Goal: Information Seeking & Learning: Learn about a topic

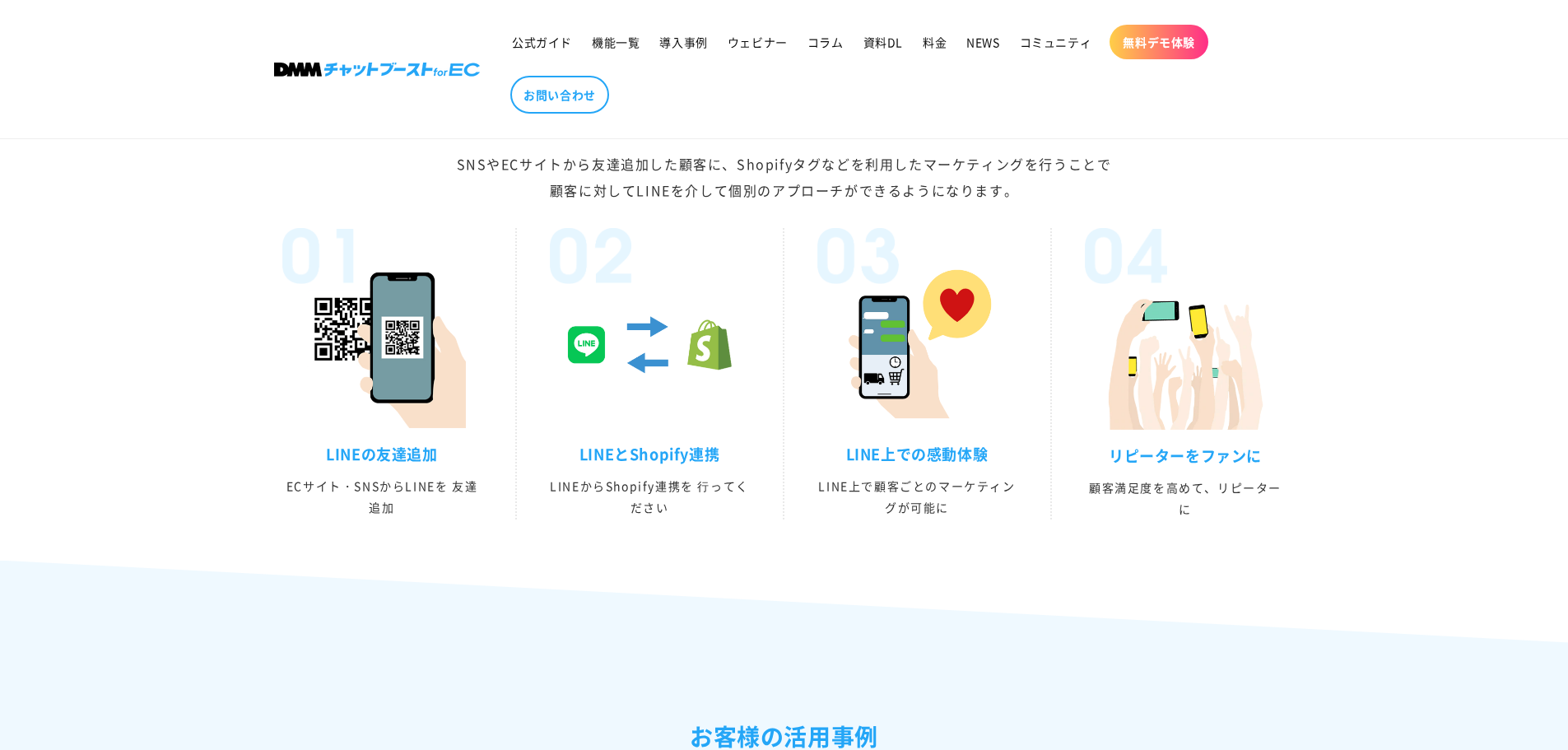
scroll to position [2914, 0]
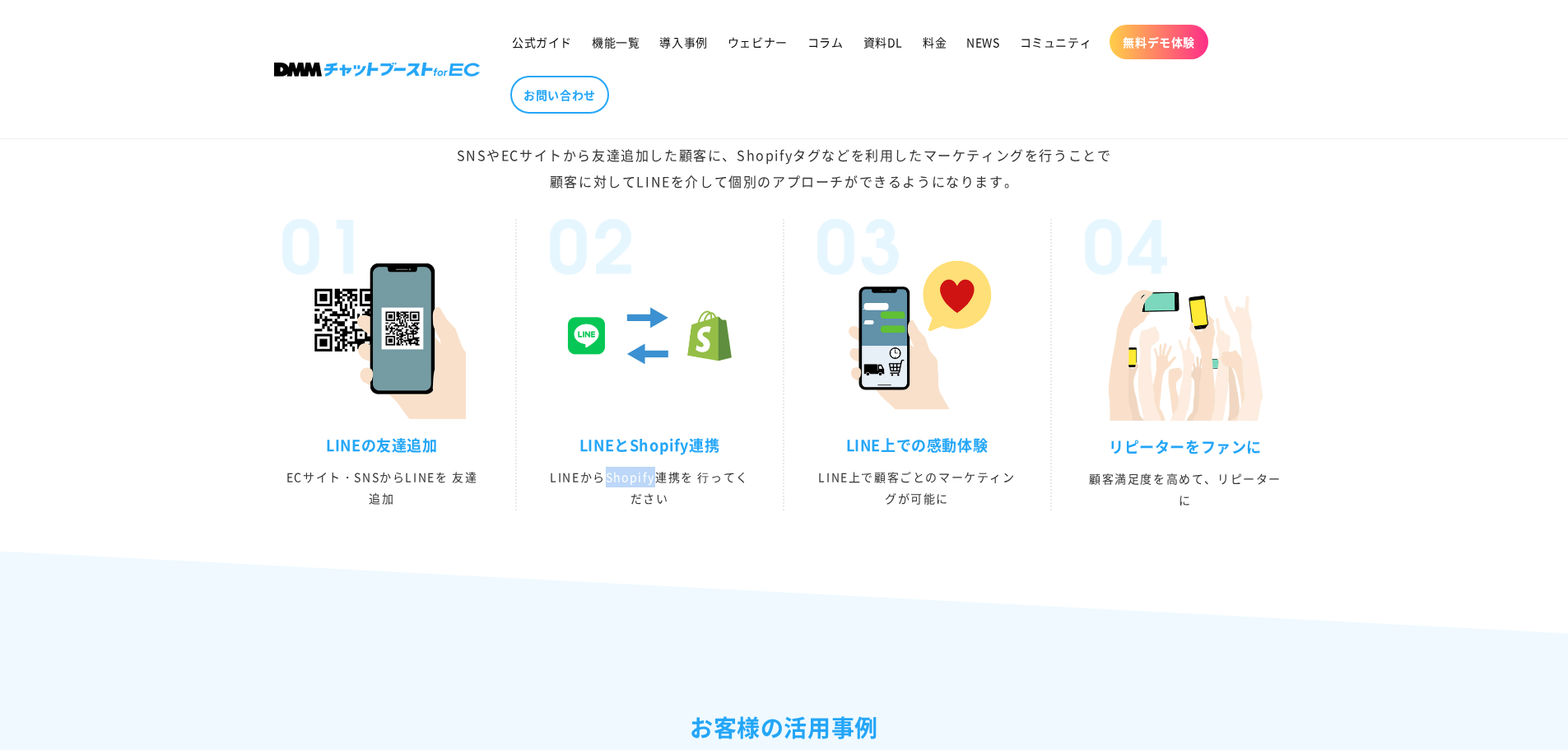
drag, startPoint x: 605, startPoint y: 510, endPoint x: 660, endPoint y: 512, distance: 55.0
click at [660, 508] on p "LINEからShopify連携を ⾏ってください" at bounding box center [650, 487] width 200 height 41
copy p "Shopify"
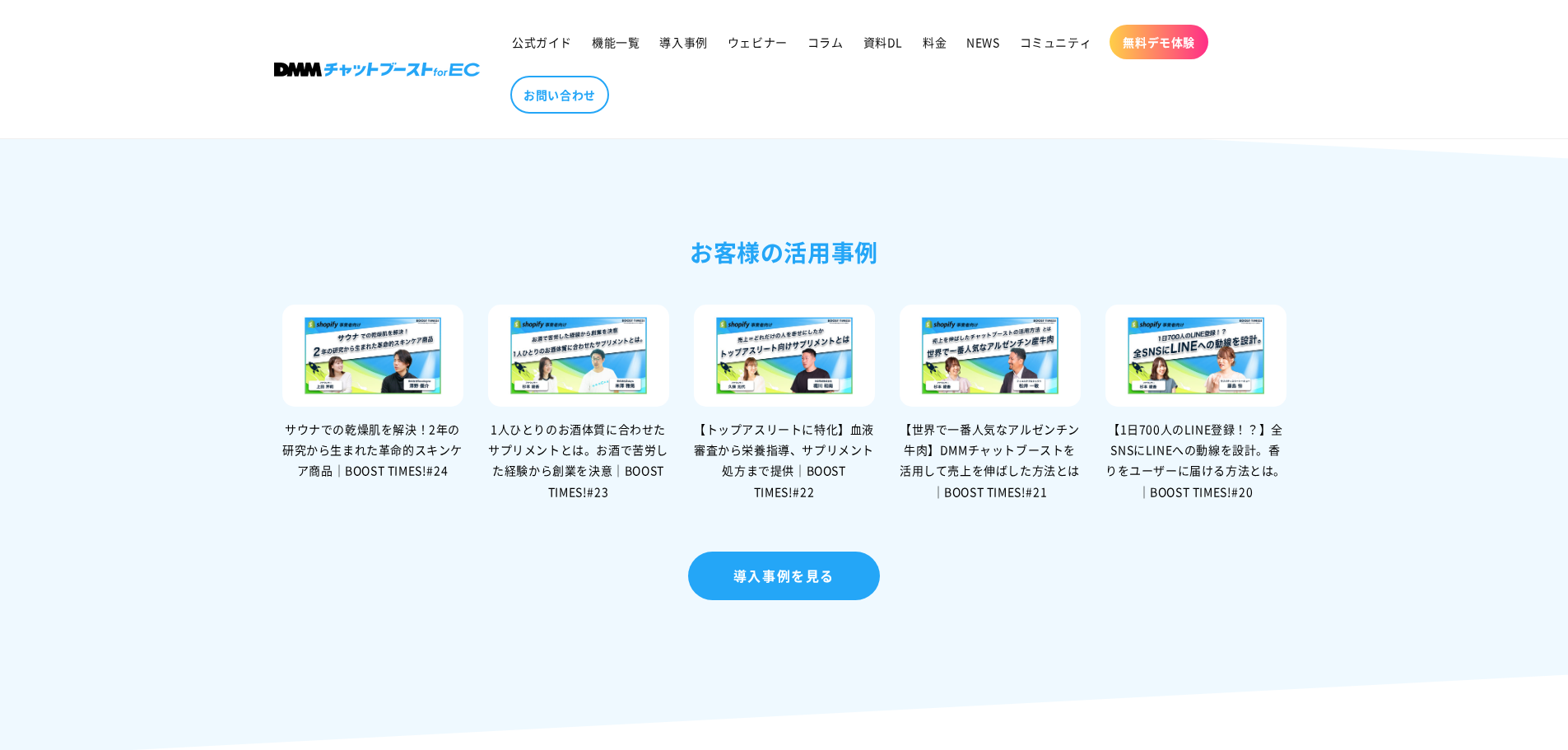
scroll to position [3396, 0]
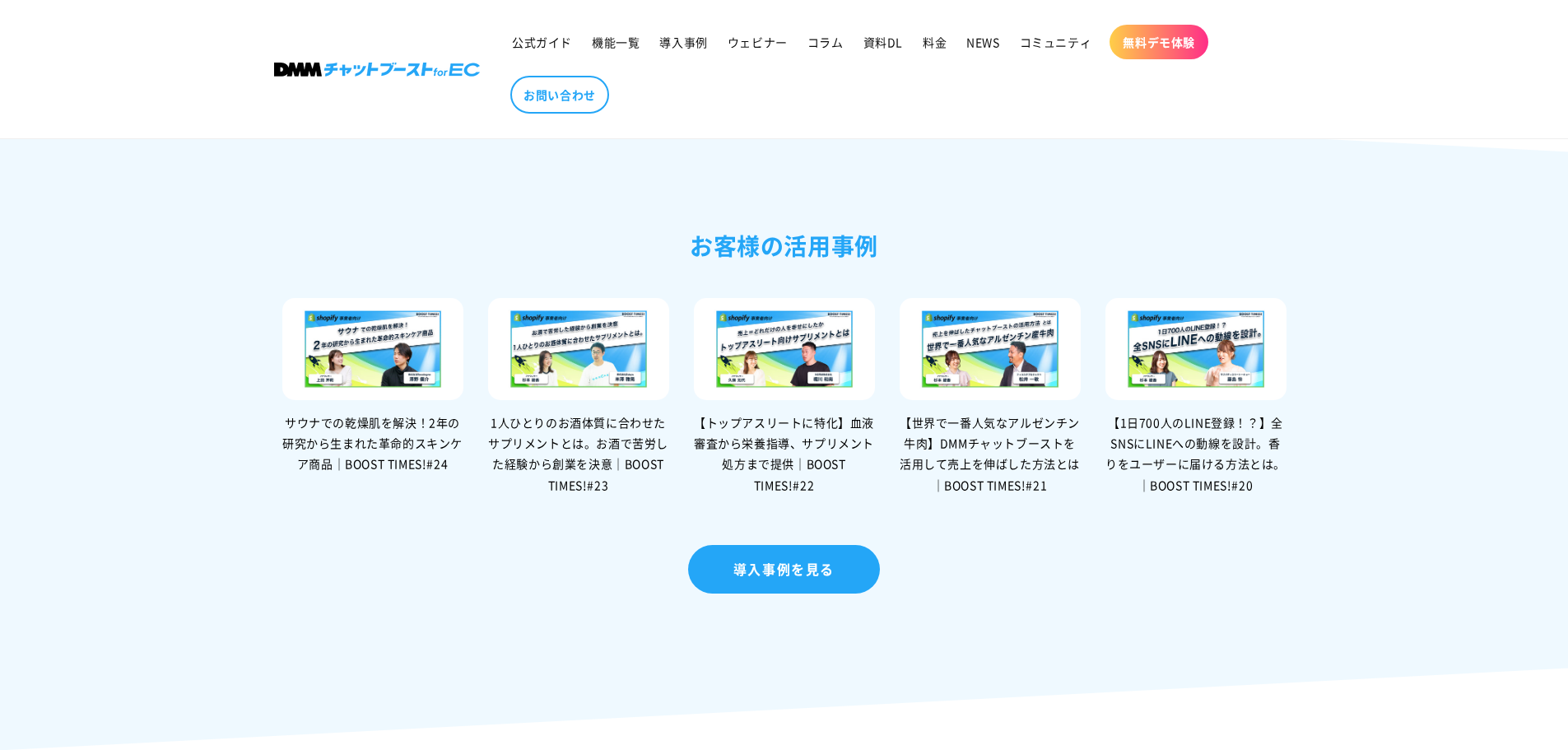
click at [582, 393] on img at bounding box center [579, 349] width 182 height 102
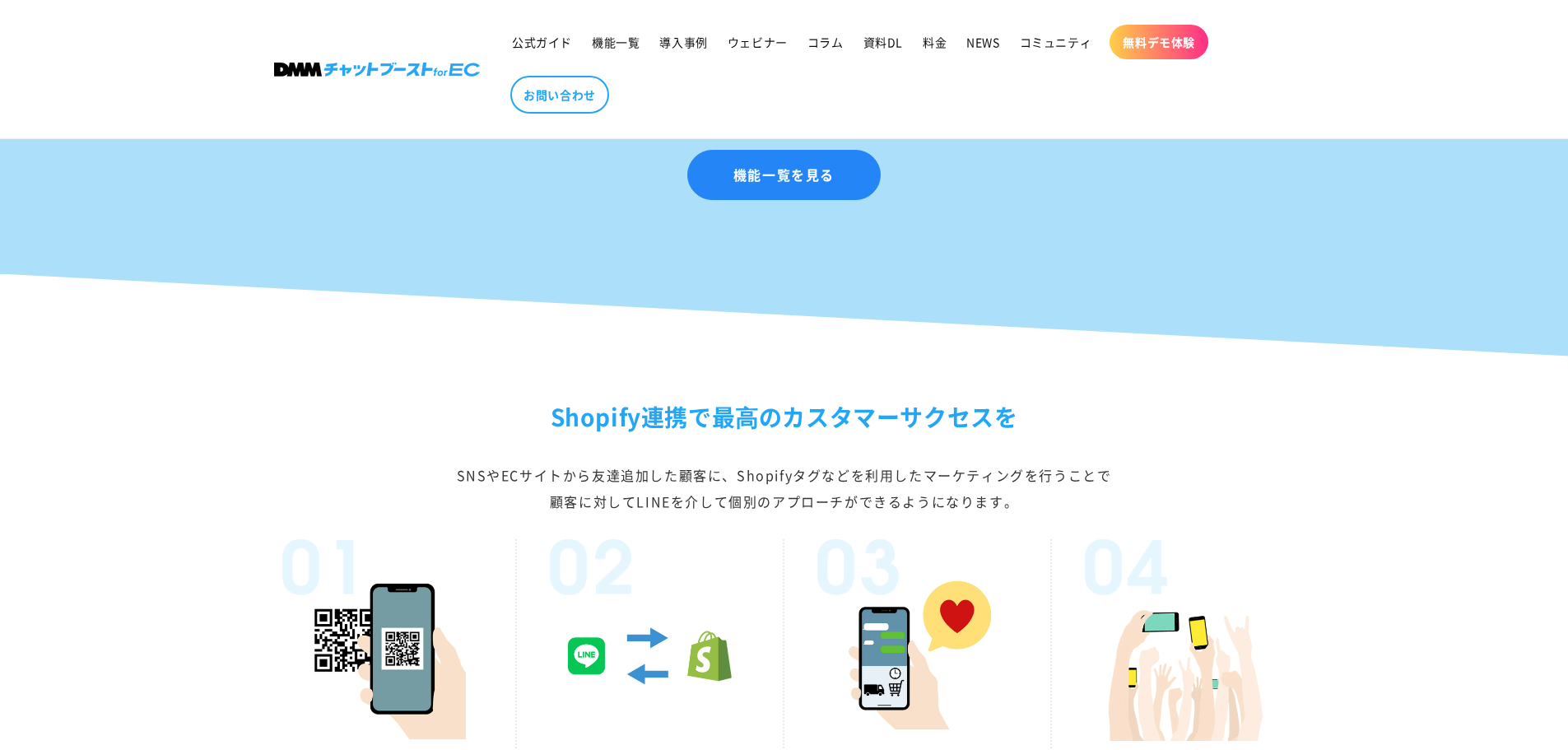
scroll to position [2595, 0]
drag, startPoint x: 544, startPoint y: 502, endPoint x: 638, endPoint y: 512, distance: 94.5
click at [638, 512] on div "SNSやECサイトから友達追加した顧客に、Shopifyタグなどを利用したマーケティングを行うことで 顧客に対してLINEを介して個別のアプローチができるよう…" at bounding box center [784, 488] width 1021 height 53
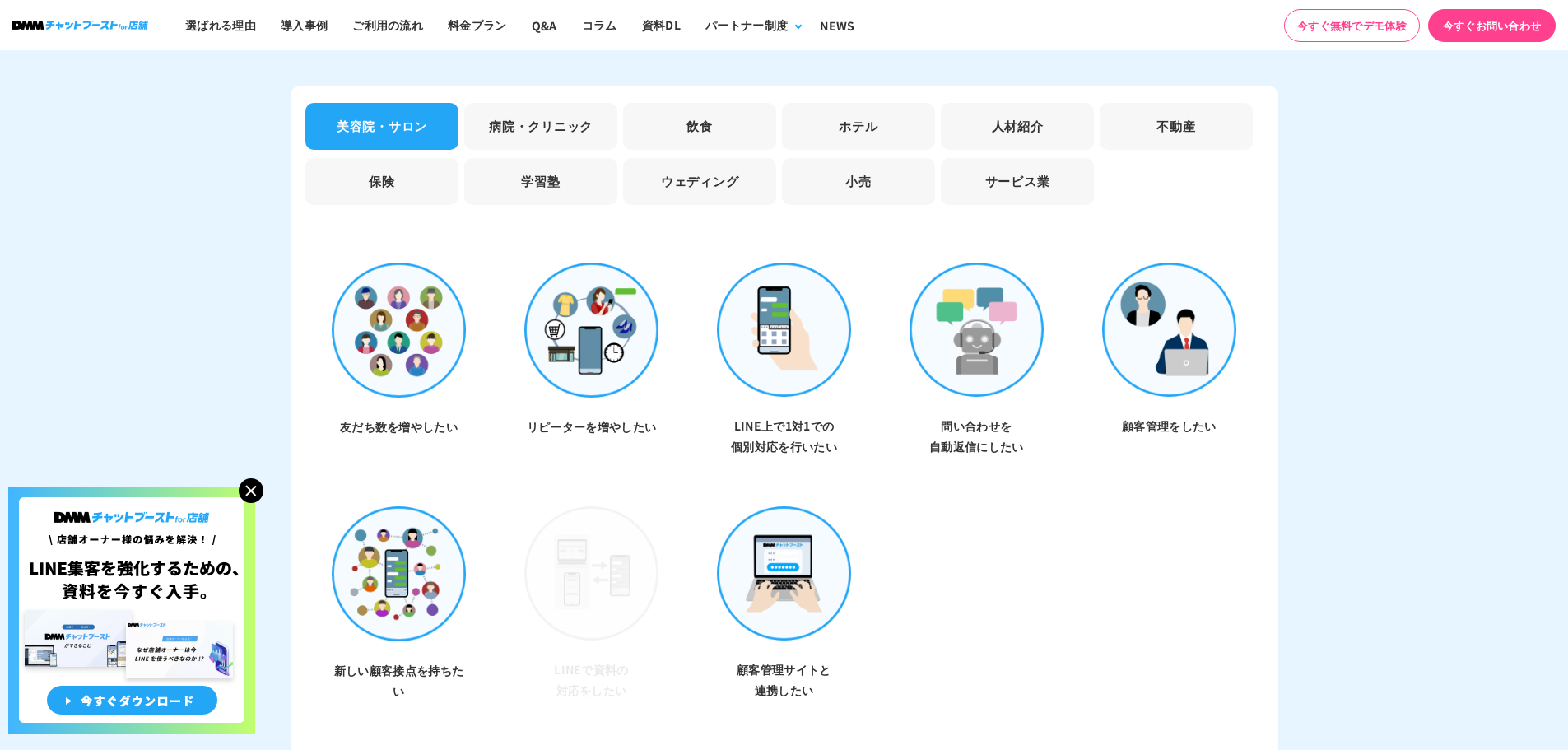
scroll to position [4735, 0]
click at [561, 127] on li "病院・クリニック" at bounding box center [540, 127] width 153 height 47
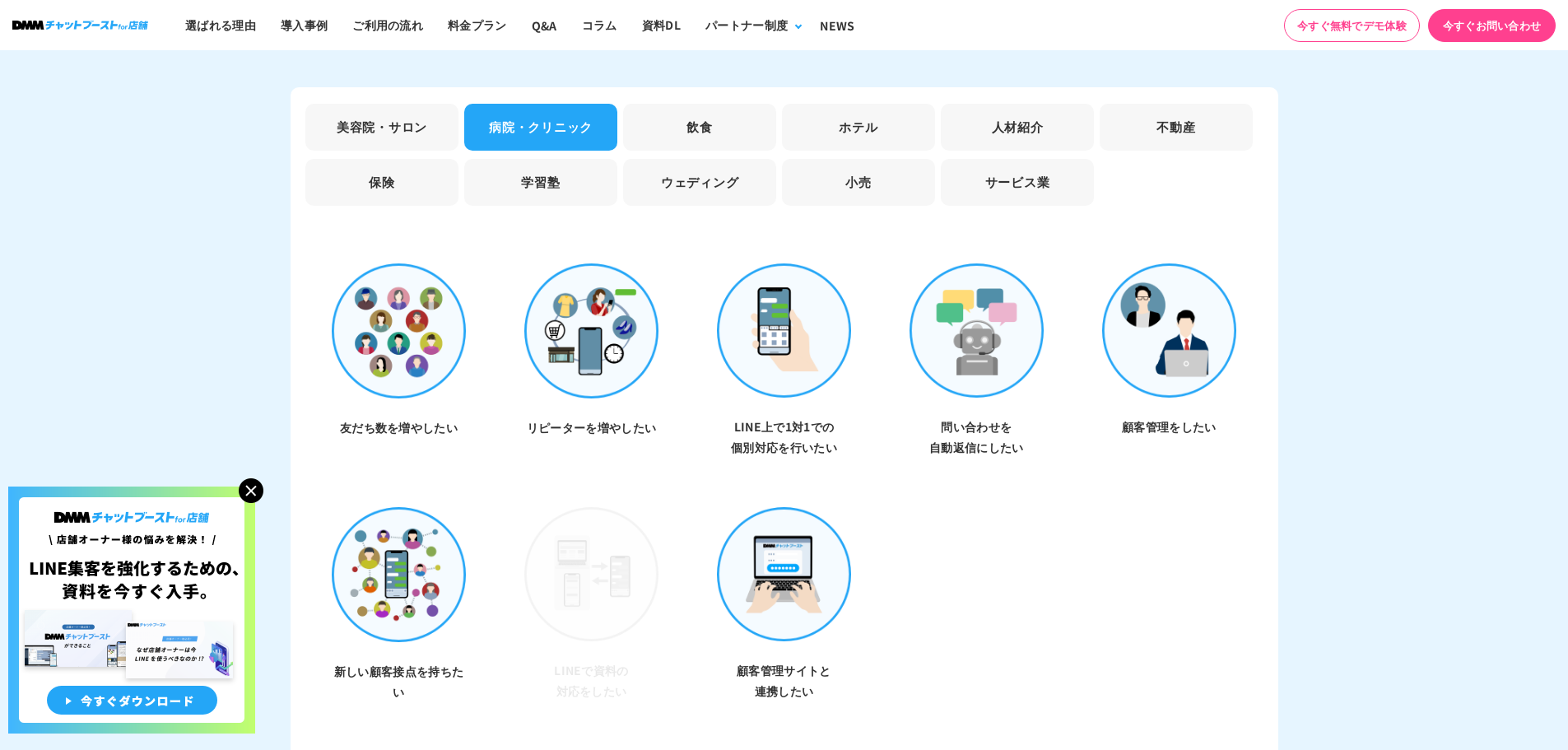
click at [873, 167] on li "小売" at bounding box center [859, 182] width 153 height 47
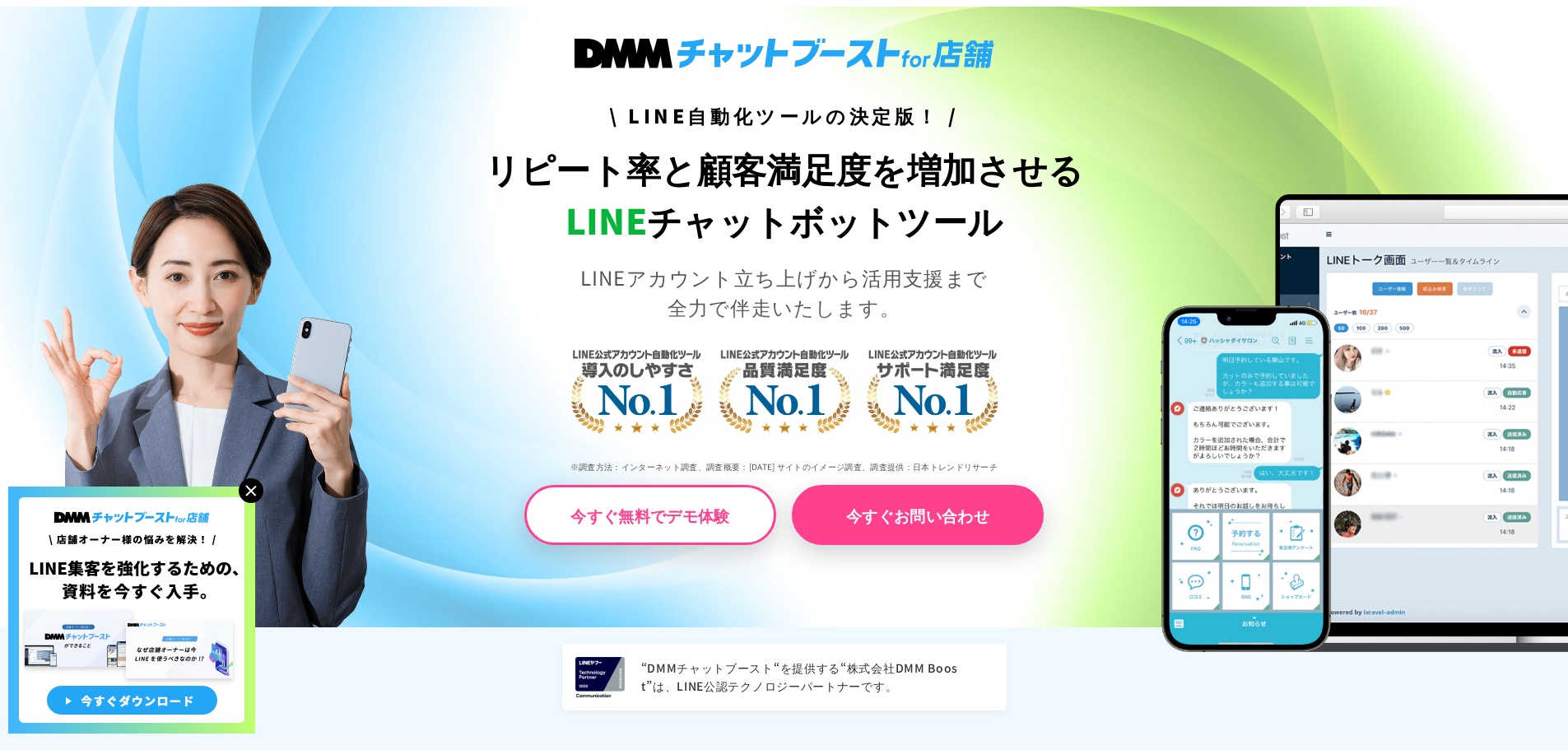
scroll to position [86, 0]
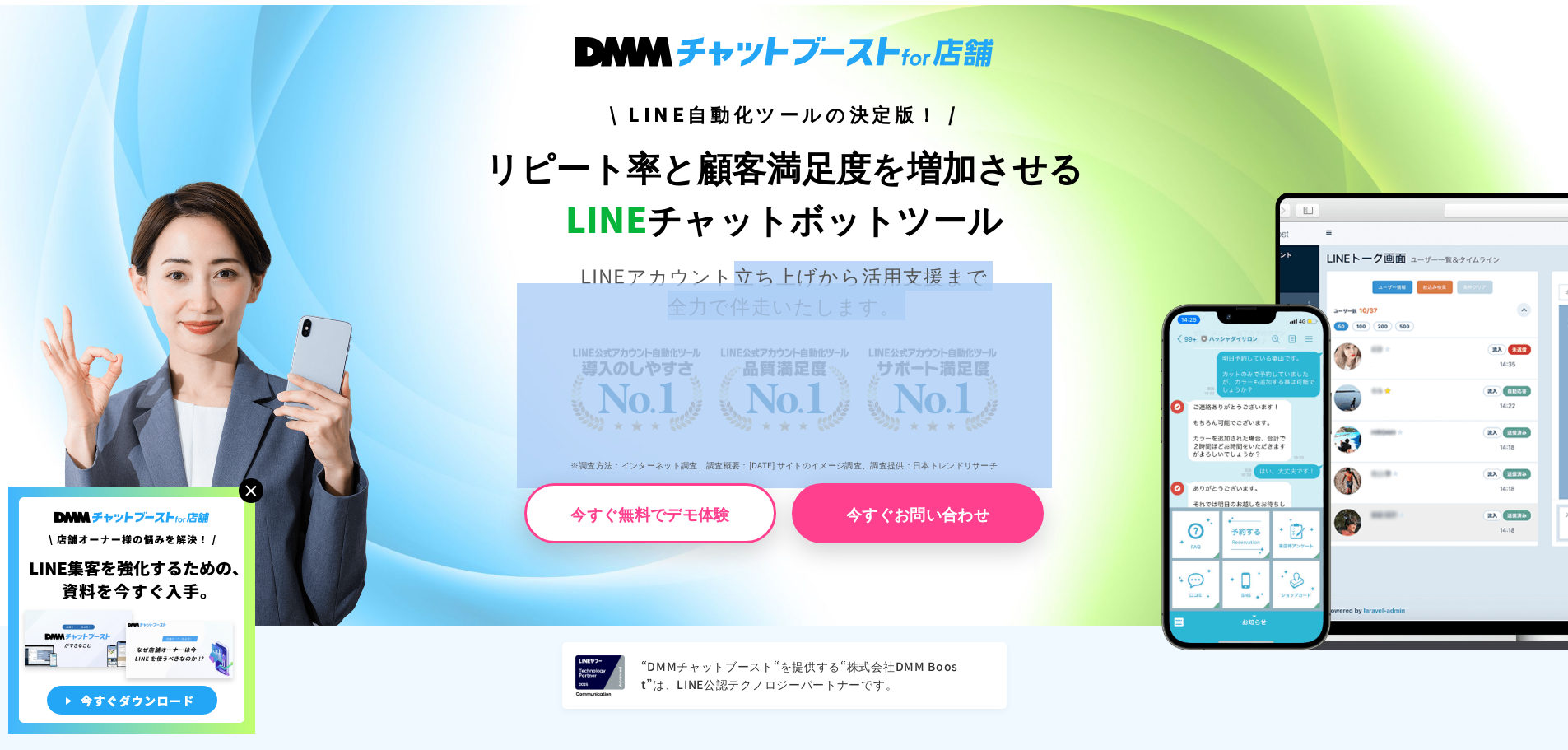
drag, startPoint x: 580, startPoint y: 277, endPoint x: 836, endPoint y: 293, distance: 256.5
click at [836, 293] on div "\ LINE自動化ツールの決定版！ / リピート率と顧客満足度を増加させる LINE チャットボットツール LINEアカウント立ち上げから活用支援まで 全力で…" at bounding box center [784, 290] width 785 height 506
click at [500, 248] on div "\ LINE自動化ツールの決定版！ / リピート率と顧客満足度を増加させる LINE チャットボットツール LINEアカウント立ち上げから活用支援まで 全力で…" at bounding box center [784, 290] width 785 height 506
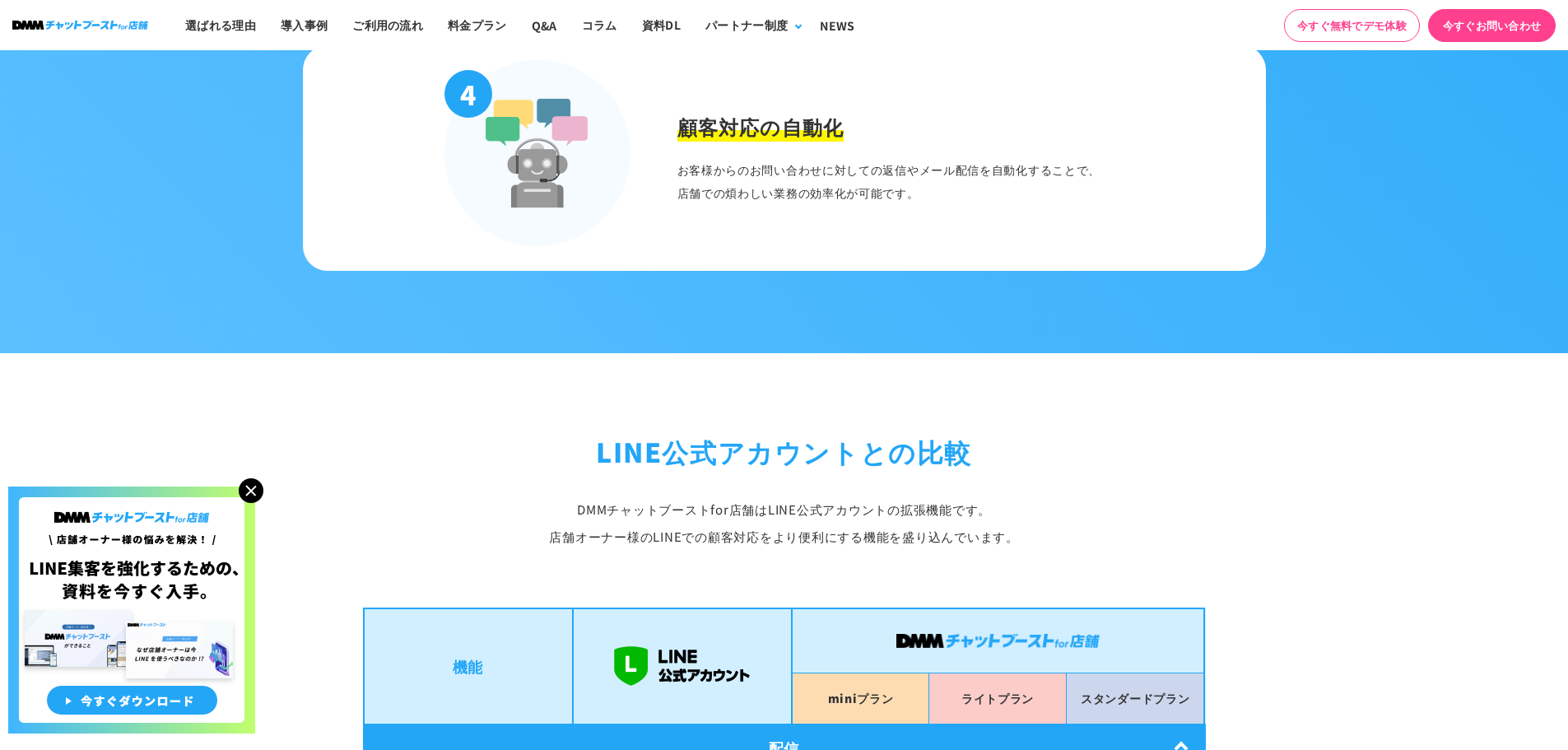
scroll to position [2296, 0]
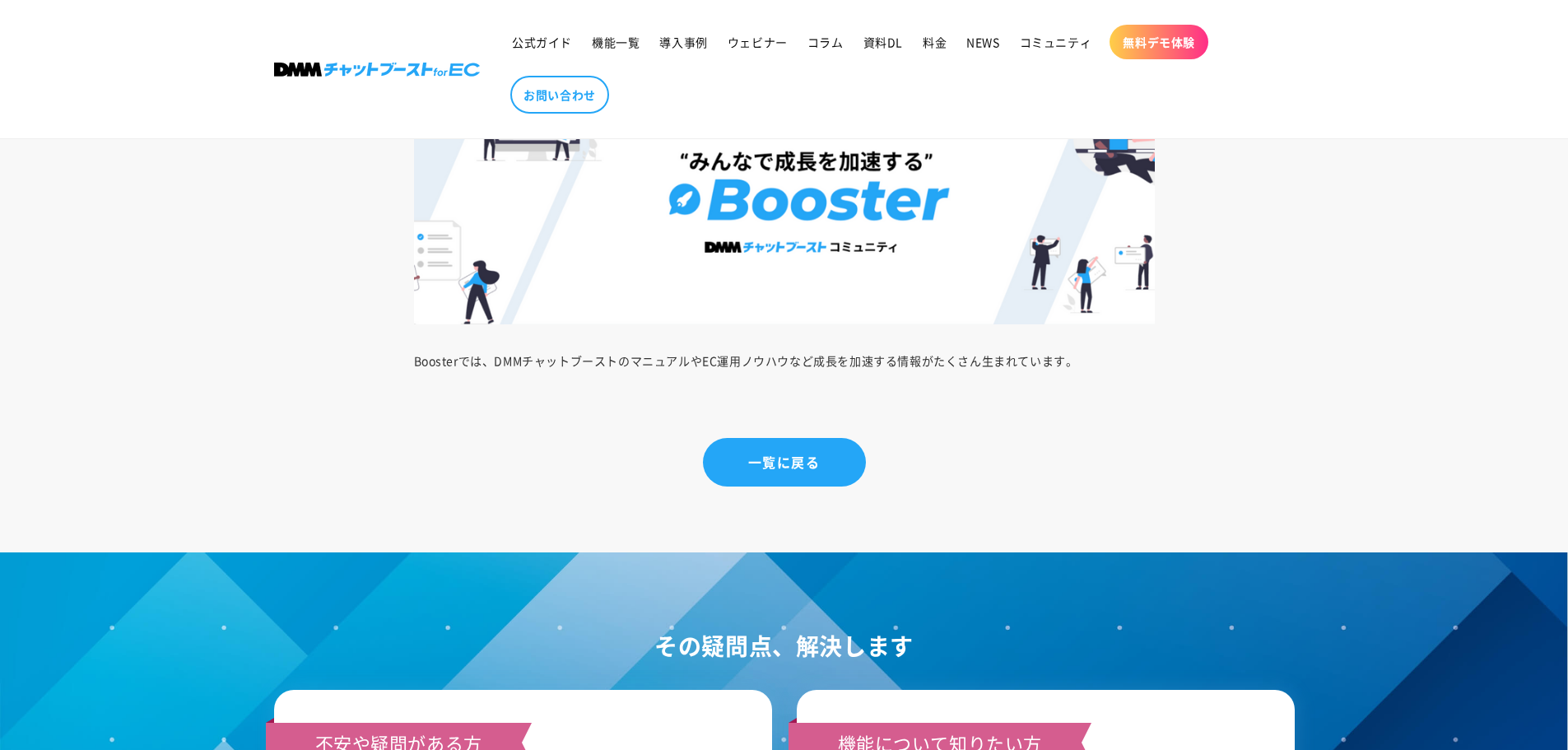
scroll to position [6281, 0]
